Goal: Transaction & Acquisition: Subscribe to service/newsletter

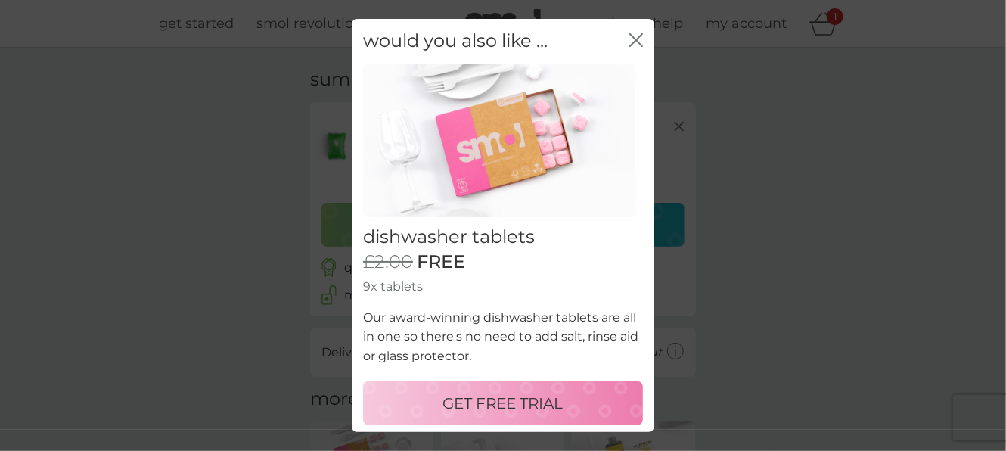
click at [481, 400] on p "GET FREE TRIAL" at bounding box center [503, 403] width 120 height 24
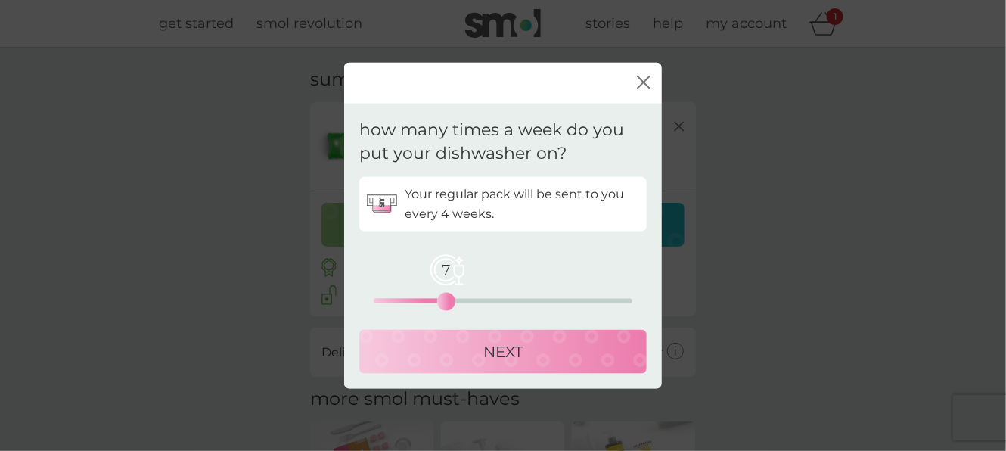
drag, startPoint x: 374, startPoint y: 303, endPoint x: 448, endPoint y: 307, distance: 73.5
click at [448, 304] on div "7" at bounding box center [446, 301] width 6 height 6
click at [492, 350] on p "NEXT" at bounding box center [502, 351] width 39 height 24
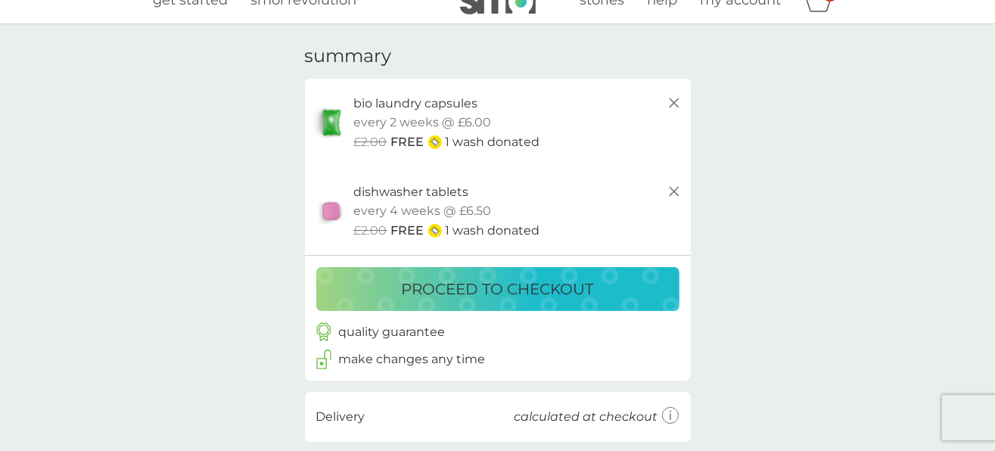
scroll to position [20, 0]
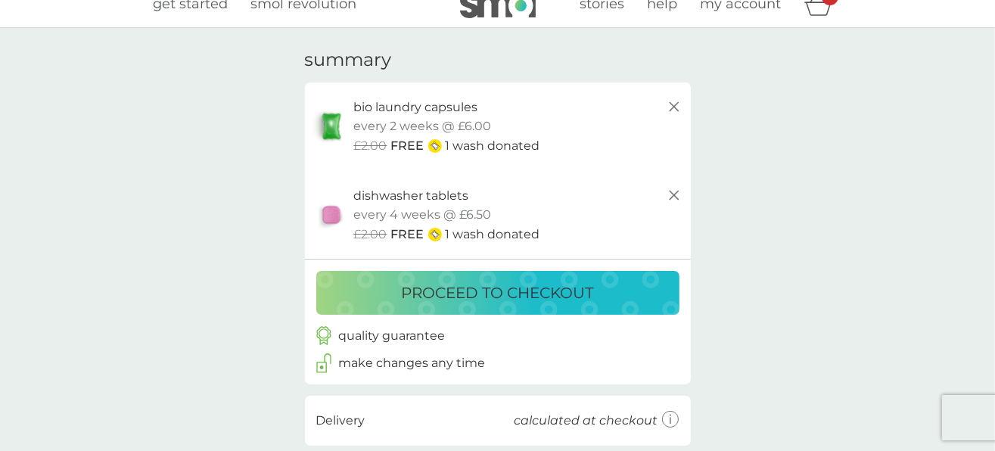
click at [482, 293] on p "proceed to checkout" at bounding box center [498, 293] width 192 height 24
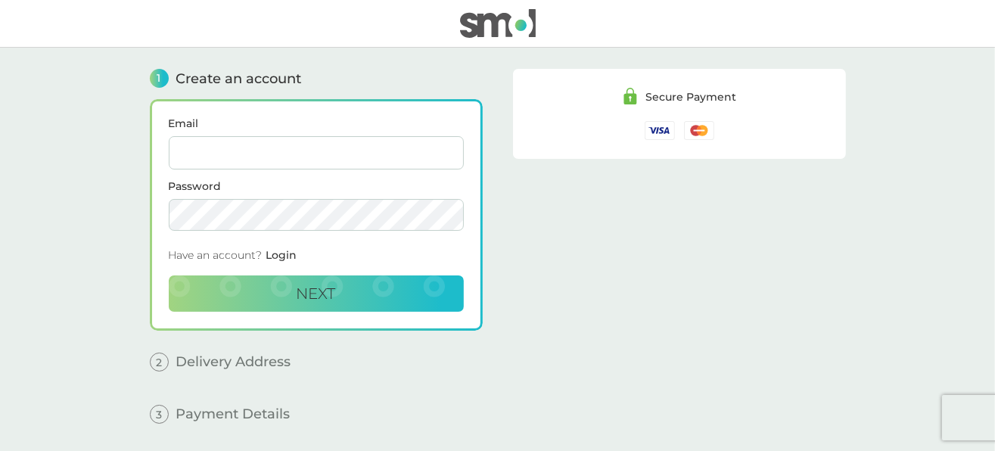
click at [206, 156] on input "Email" at bounding box center [316, 152] width 295 height 33
type input "[EMAIL_ADDRESS][DOMAIN_NAME]"
